Goal: Transaction & Acquisition: Purchase product/service

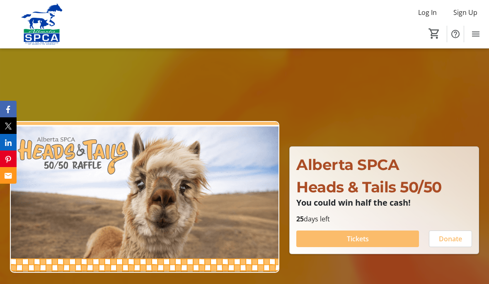
click at [345, 241] on span at bounding box center [357, 239] width 123 height 20
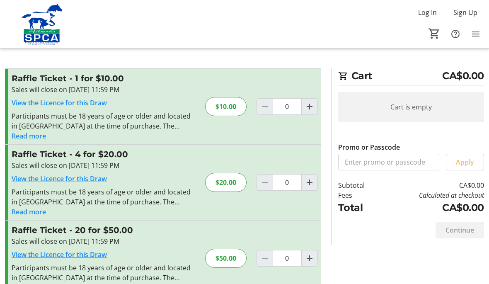
click at [312, 185] on mat-icon "Increment by one" at bounding box center [309, 182] width 10 height 10
type input "1"
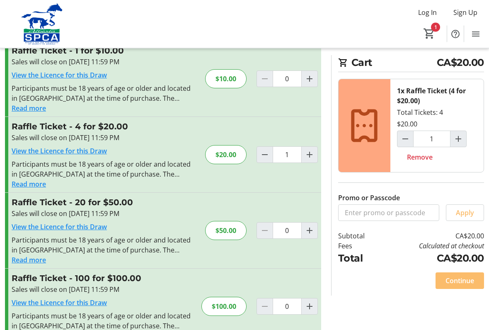
scroll to position [52, 0]
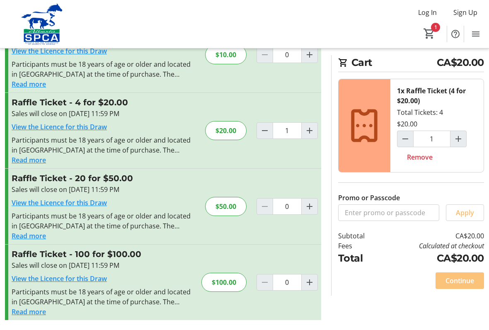
click at [455, 275] on span "Continue" at bounding box center [459, 280] width 29 height 10
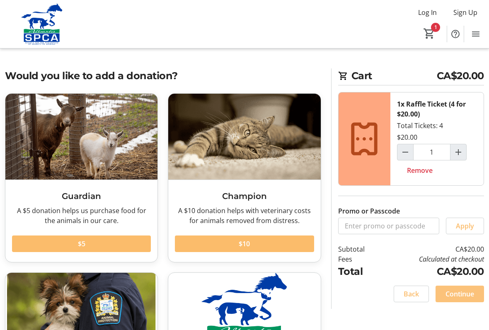
click at [463, 283] on span "Continue" at bounding box center [459, 294] width 29 height 10
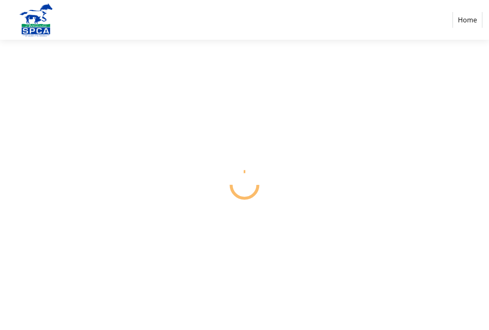
select select "CA"
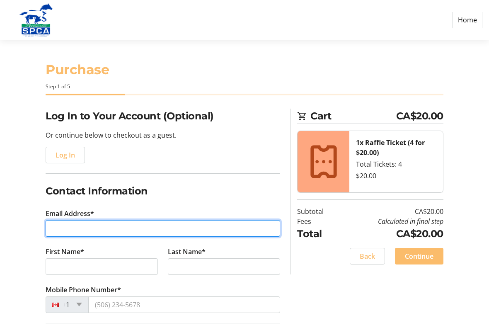
click at [69, 227] on input "Email Address*" at bounding box center [163, 228] width 234 height 17
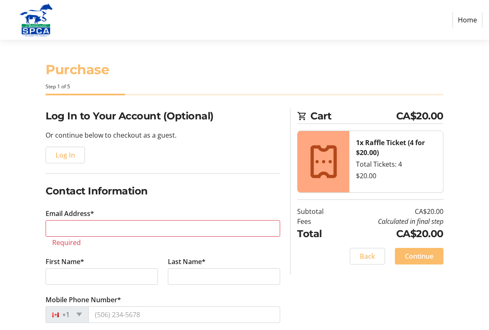
type input "[PHONE_NUMBER]"
select select "AB"
type input "Holmen"
type input "5110 48 St"
type input "[PERSON_NAME]"
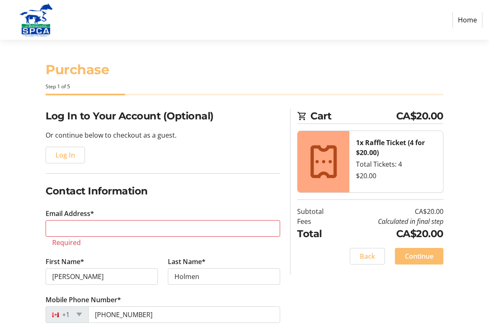
type input "[EMAIL_ADDRESS][DOMAIN_NAME]"
type input "[PERSON_NAME]"
type input "T1G 1H1"
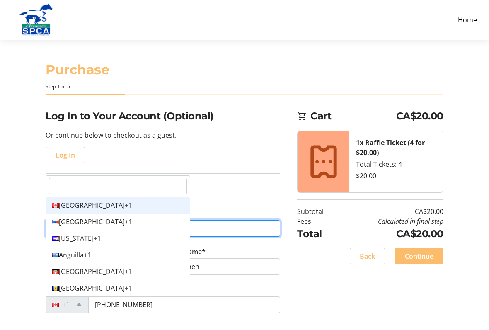
click at [60, 205] on div "Canada +1" at bounding box center [118, 205] width 144 height 17
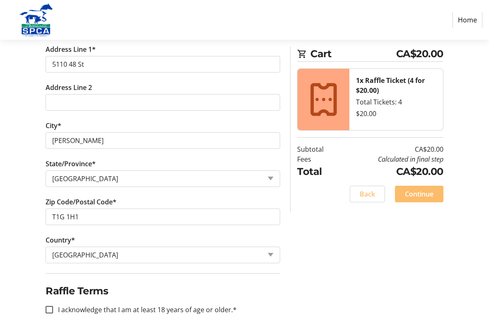
scroll to position [308, 0]
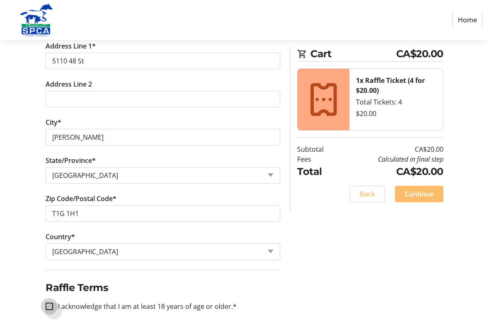
click at [52, 283] on input "I acknowledge that I am at least 18 years of age or older.*" at bounding box center [49, 305] width 7 height 7
checkbox input "true"
click at [422, 189] on span "Continue" at bounding box center [419, 194] width 29 height 10
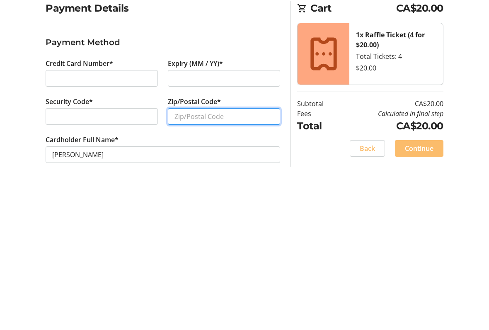
click at [223, 216] on input "Zip/Postal Code*" at bounding box center [224, 224] width 112 height 17
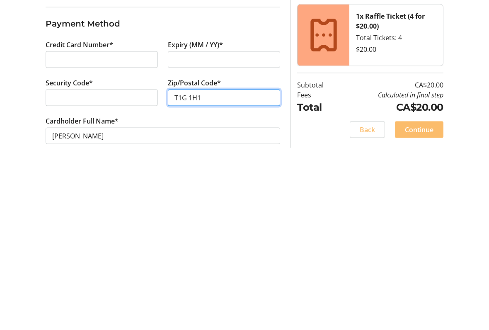
type input "T1G 1H1"
click at [426, 251] on span "Continue" at bounding box center [419, 256] width 29 height 10
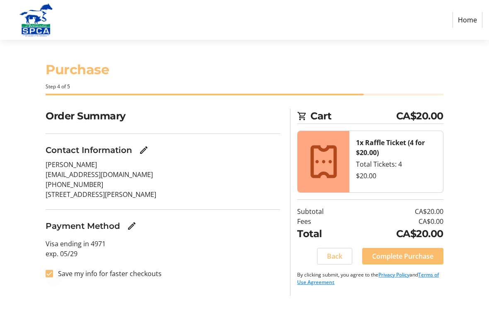
click at [53, 269] on div at bounding box center [49, 273] width 20 height 20
checkbox input "false"
click at [414, 251] on span "Complete Purchase" at bounding box center [402, 256] width 61 height 10
